Goal: Navigation & Orientation: Understand site structure

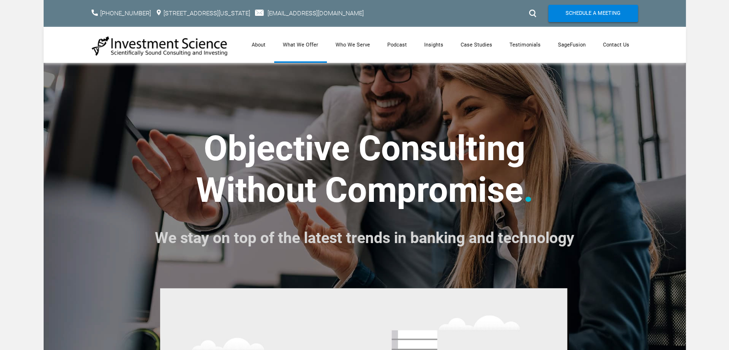
click at [298, 45] on link "What We Offer" at bounding box center [300, 45] width 53 height 36
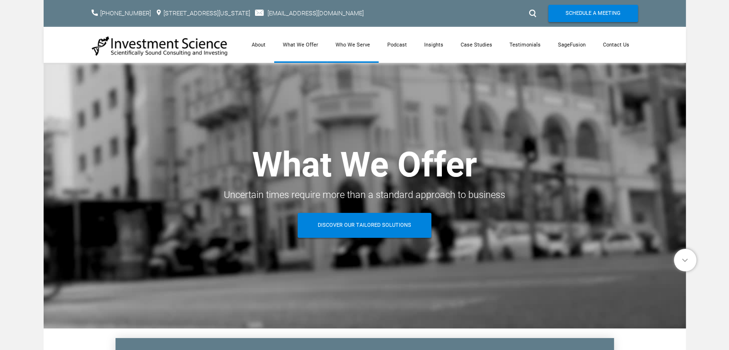
click at [353, 45] on link "Who We Serve" at bounding box center [353, 45] width 52 height 36
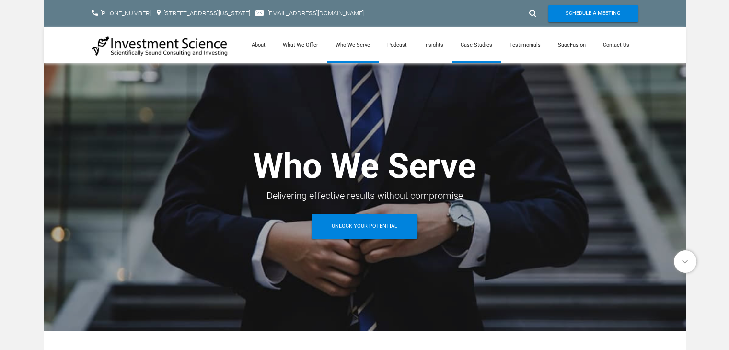
click at [476, 45] on link "Case Studies" at bounding box center [476, 45] width 49 height 36
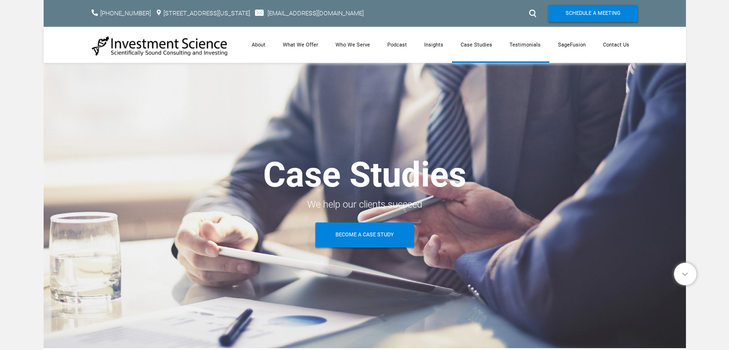
click at [527, 43] on link "Testimonials" at bounding box center [525, 45] width 48 height 36
